Goal: Information Seeking & Learning: Learn about a topic

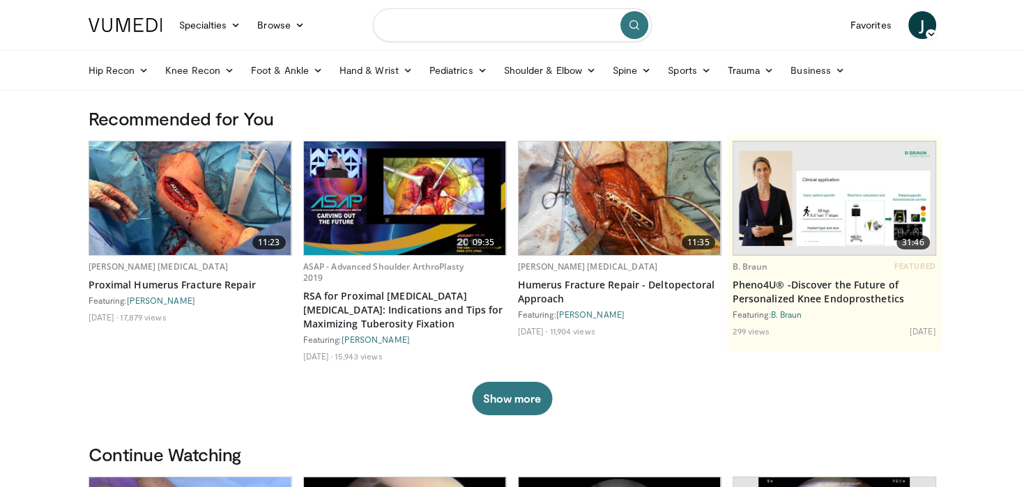
click at [417, 25] on input "Search topics, interventions" at bounding box center [512, 24] width 279 height 33
type input "**********"
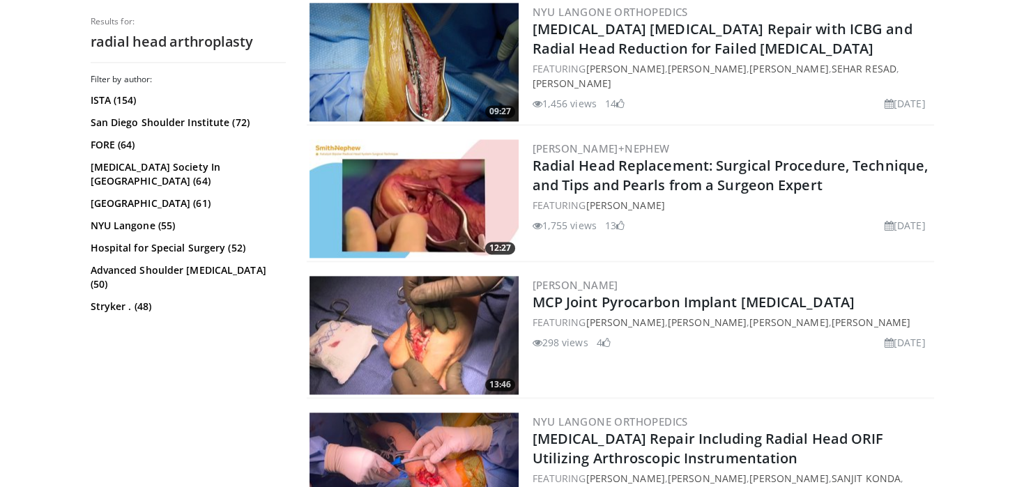
scroll to position [1895, 0]
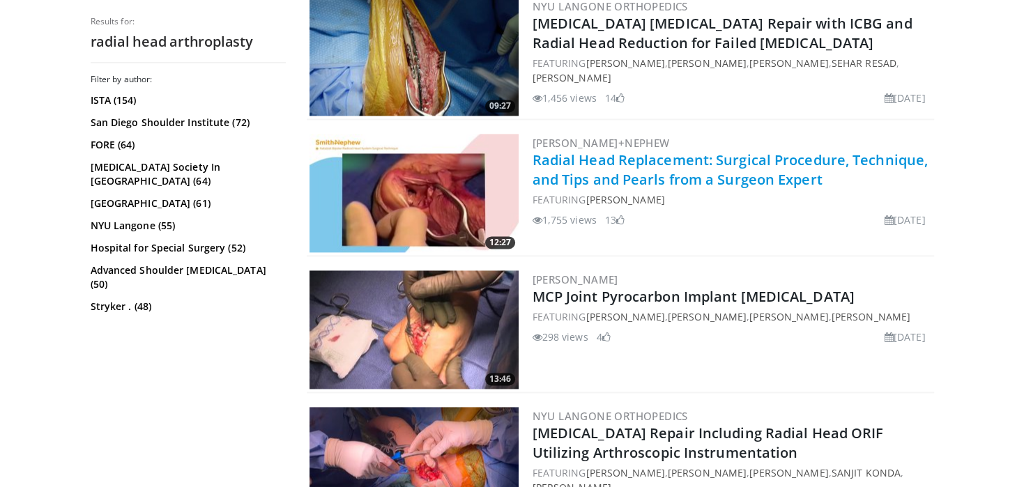
click at [647, 178] on link "Radial Head Replacement: Surgical Procedure, Technique, and Tips and Pearls fro…" at bounding box center [730, 170] width 396 height 38
